Goal: Find specific page/section: Find specific page/section

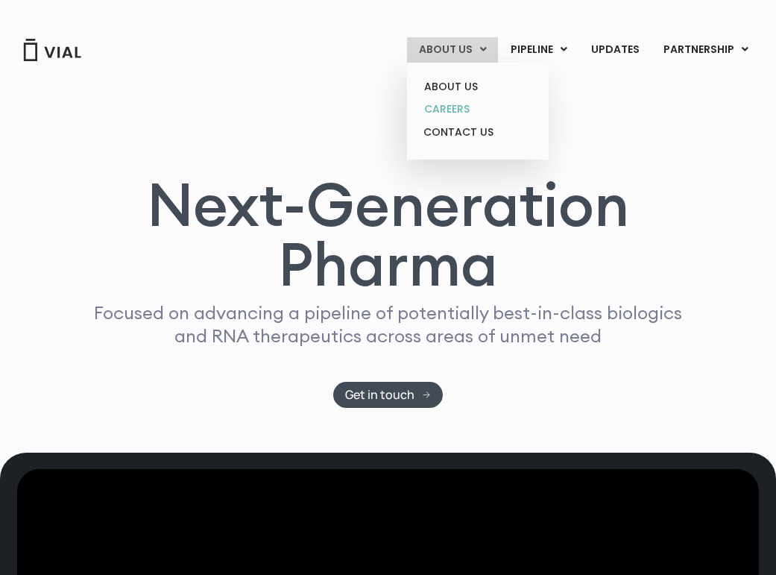
click at [455, 113] on link "CAREERS" at bounding box center [477, 109] width 131 height 23
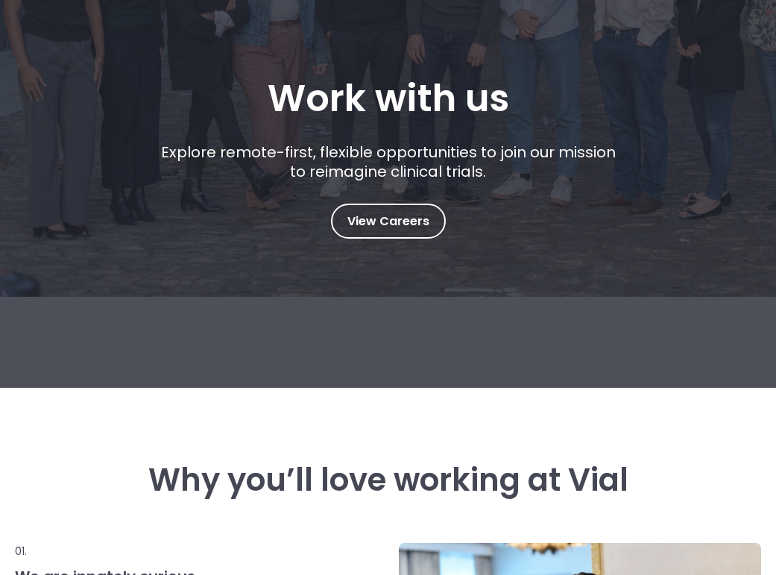
scroll to position [7, 0]
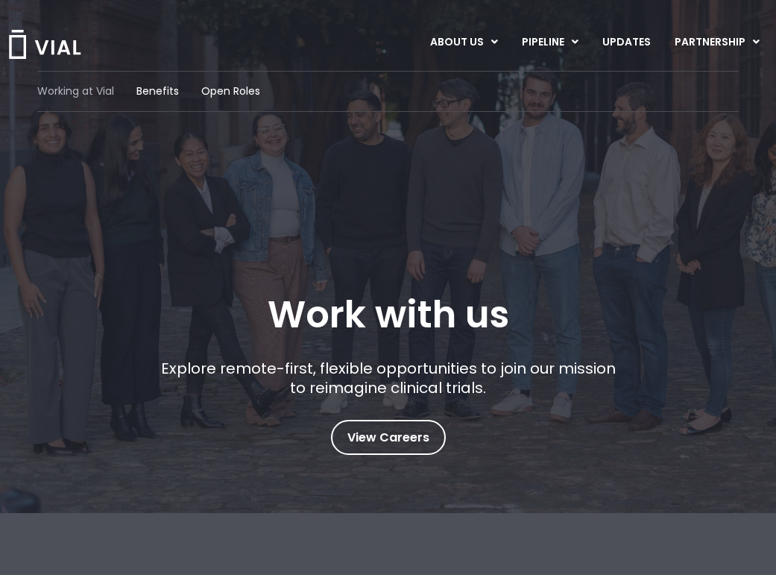
click at [86, 88] on span "Working at Vial" at bounding box center [75, 92] width 77 height 16
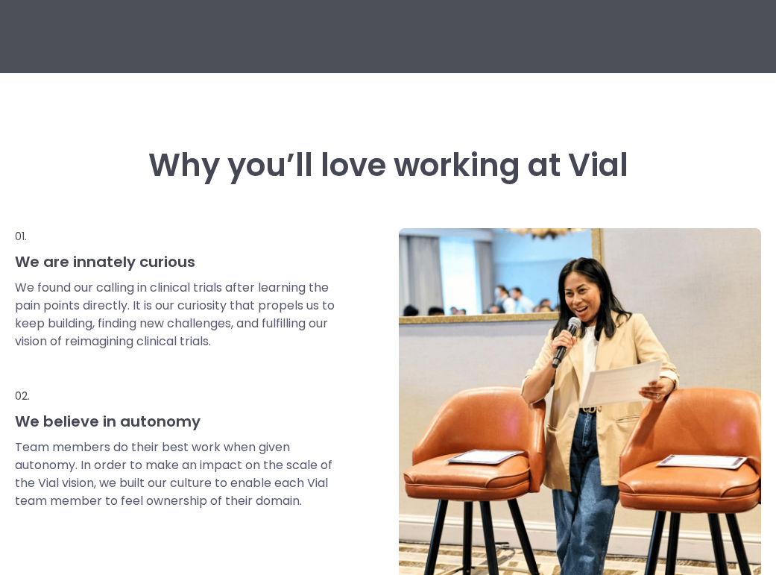
scroll to position [612, 0]
